Goal: Contribute content: Contribute content

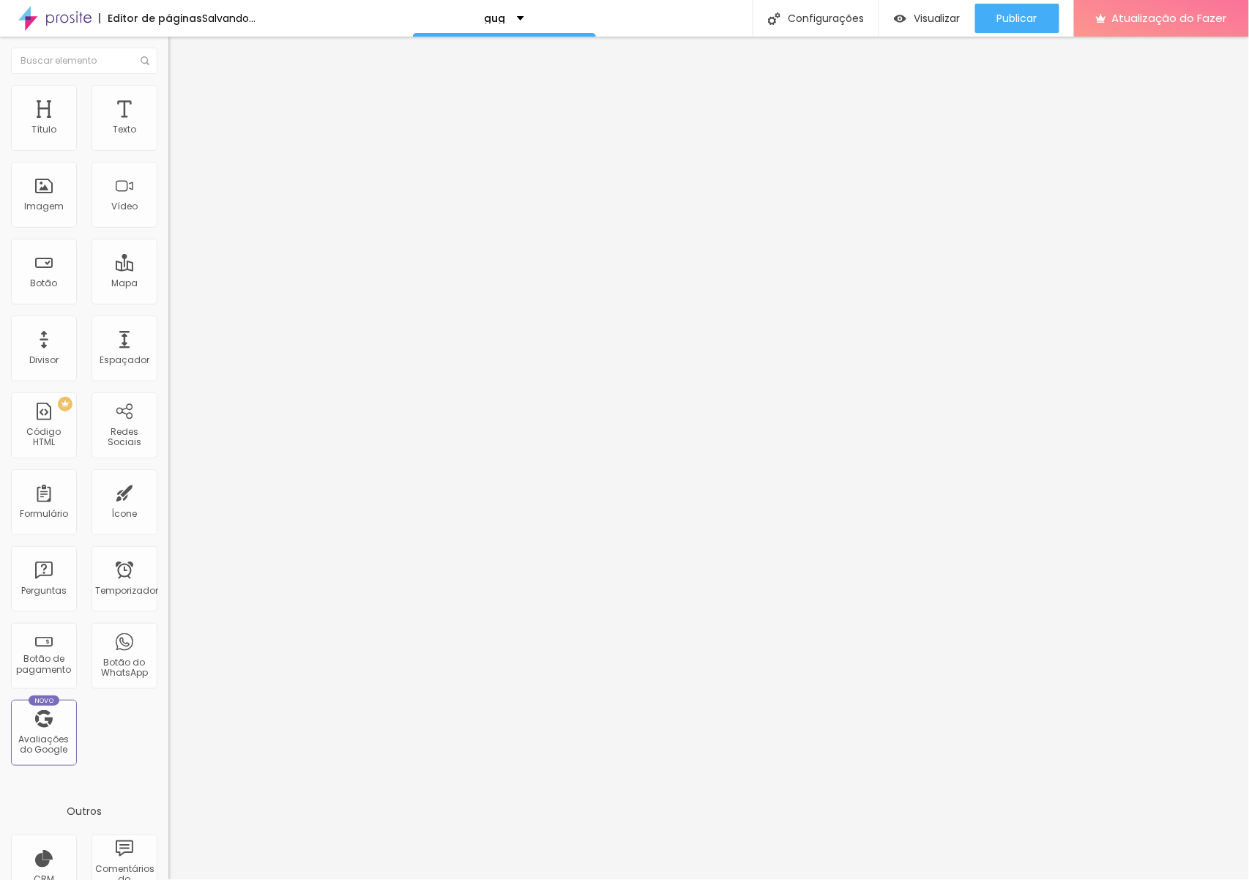
click at [177, 126] on font "Trocar imagem" at bounding box center [212, 120] width 71 height 12
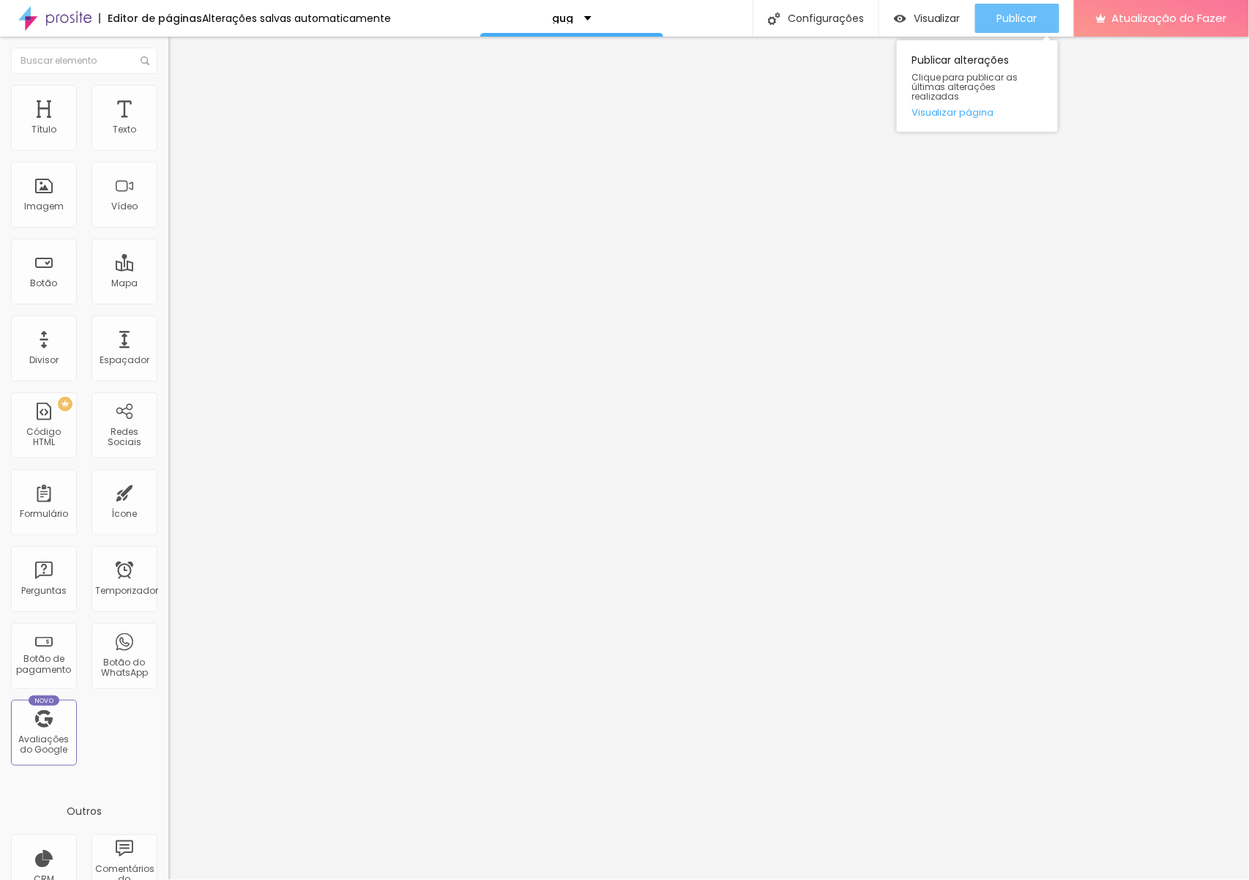
click at [1016, 22] on font "Publicar" at bounding box center [1017, 18] width 40 height 15
click at [1019, 23] on font "Publicar" at bounding box center [1017, 18] width 40 height 15
